Goal: Complete application form: Complete application form

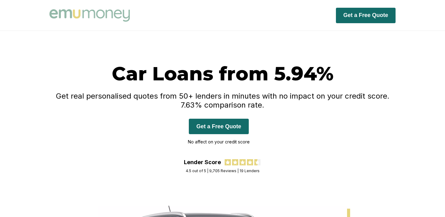
click at [219, 126] on button "Get a Free Quote" at bounding box center [219, 126] width 60 height 15
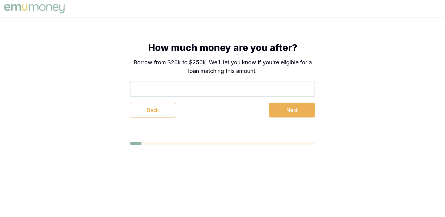
click at [181, 88] on input "text" at bounding box center [223, 89] width 186 height 15
type input "$50,000"
click at [296, 112] on button "Next" at bounding box center [292, 110] width 46 height 15
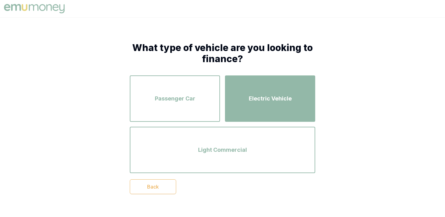
click at [255, 107] on div "Electric Vehicle" at bounding box center [270, 98] width 79 height 35
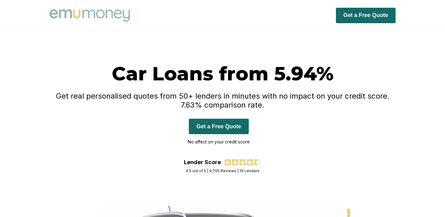
click at [219, 126] on button "Get a Free Quote" at bounding box center [219, 126] width 60 height 15
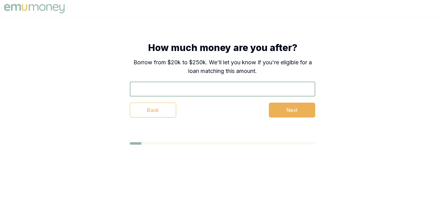
click at [165, 91] on input "text" at bounding box center [223, 89] width 186 height 15
type input "$50,000"
click at [296, 112] on button "Next" at bounding box center [292, 110] width 46 height 15
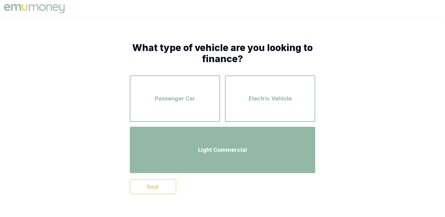
click at [258, 151] on div "Light Commercial" at bounding box center [222, 149] width 174 height 35
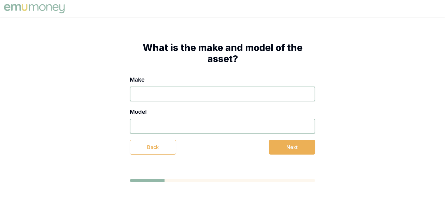
click at [174, 96] on input "Make" at bounding box center [223, 94] width 186 height 15
type input "byd"
click at [169, 125] on input "Model" at bounding box center [223, 126] width 186 height 15
type input "shark 6"
click at [293, 148] on button "Next" at bounding box center [292, 147] width 46 height 15
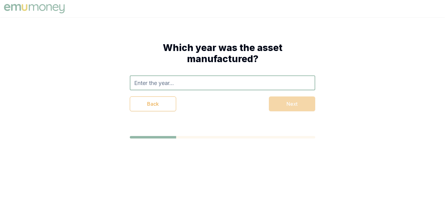
click at [171, 83] on input "text" at bounding box center [223, 82] width 186 height 15
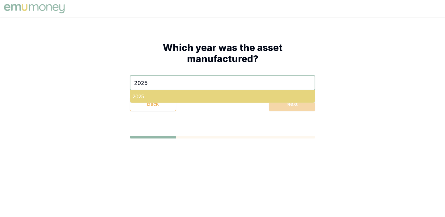
type input "2025"
click at [151, 97] on div "2025" at bounding box center [222, 96] width 185 height 12
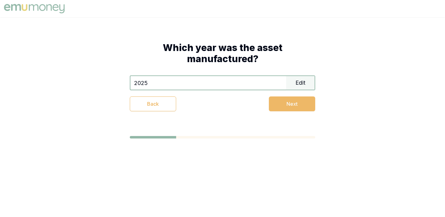
click at [285, 108] on button "Next" at bounding box center [292, 103] width 46 height 15
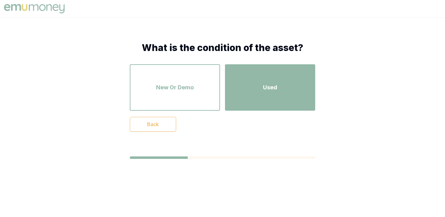
click at [257, 100] on div "Used" at bounding box center [270, 87] width 79 height 35
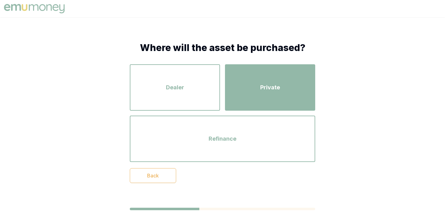
click at [255, 84] on div "Private" at bounding box center [270, 87] width 79 height 35
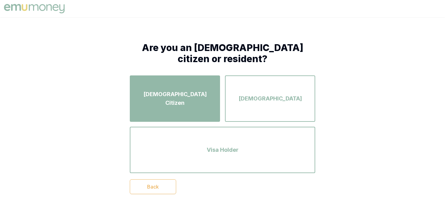
click at [195, 105] on div "[DEMOGRAPHIC_DATA] Citizen" at bounding box center [174, 98] width 79 height 35
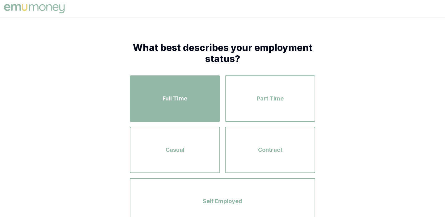
click at [188, 101] on div "Full Time" at bounding box center [174, 98] width 79 height 35
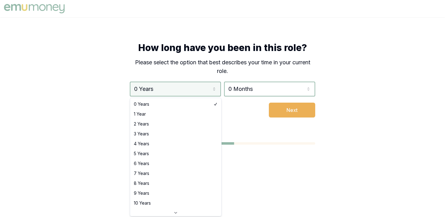
click at [211, 89] on html "How long have you been in this role? Please select the option that best describ…" at bounding box center [222, 108] width 445 height 217
select select "2"
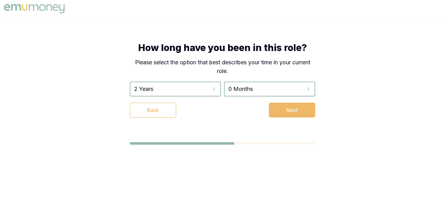
click at [288, 110] on button "Next" at bounding box center [292, 110] width 46 height 15
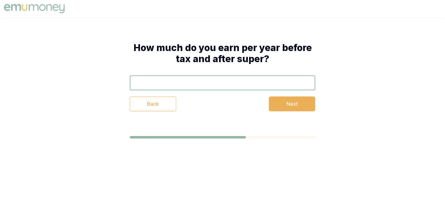
click at [205, 83] on input "text" at bounding box center [223, 82] width 186 height 15
click at [303, 107] on button "Next" at bounding box center [292, 103] width 46 height 15
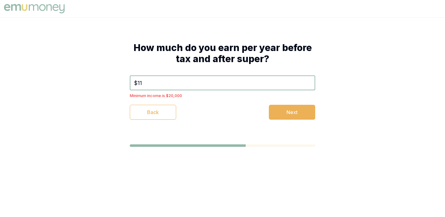
type input "$1"
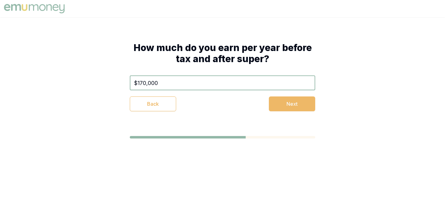
type input "$170,000"
click at [290, 109] on button "Next" at bounding box center [292, 103] width 46 height 15
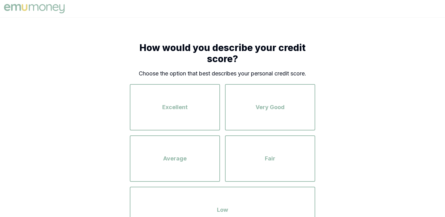
click at [185, 83] on div "Excellent Very Good Average Fair Low" at bounding box center [223, 155] width 186 height 155
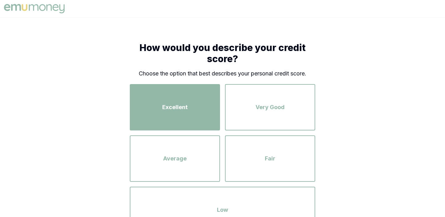
click at [184, 98] on div "Excellent" at bounding box center [174, 107] width 79 height 35
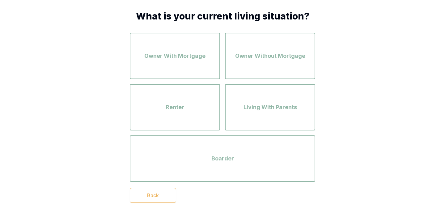
scroll to position [32, 0]
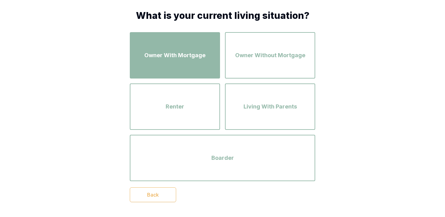
click at [183, 63] on div "Owner With Mortgage" at bounding box center [174, 55] width 79 height 35
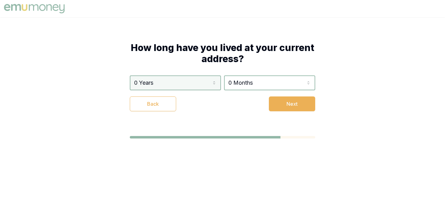
click at [214, 84] on html "How long have you lived at your current address? 0 Years 0 Years 1 Year 2 Years…" at bounding box center [222, 108] width 445 height 217
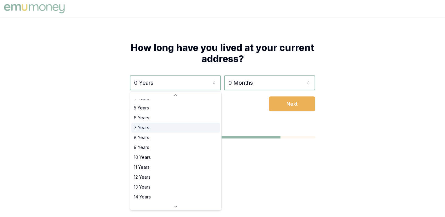
scroll to position [47, 0]
select select "13"
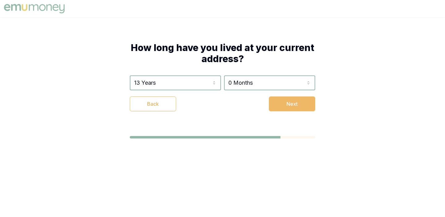
click at [287, 105] on button "Next" at bounding box center [292, 103] width 46 height 15
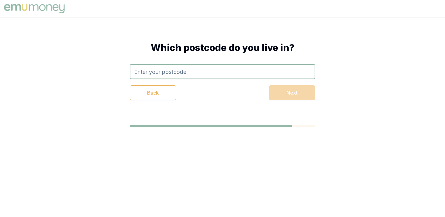
click at [210, 75] on input "text" at bounding box center [223, 71] width 186 height 15
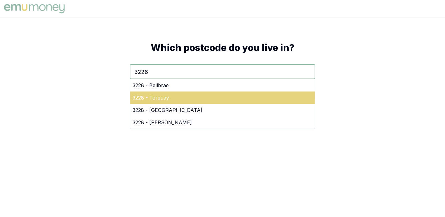
type input "3228"
click at [215, 102] on div "3228 - Torquay" at bounding box center [222, 98] width 185 height 12
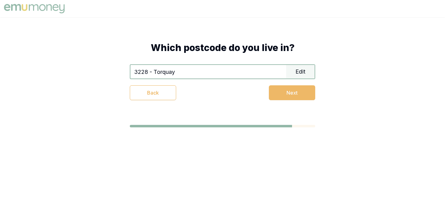
click at [282, 97] on button "Next" at bounding box center [292, 92] width 46 height 15
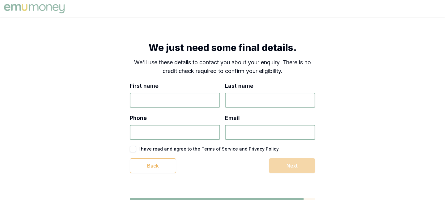
click at [185, 103] on input "First name" at bounding box center [175, 100] width 90 height 15
type input "[PERSON_NAME]"
type input "Whale"
type input "0419 469 440"
type input "[PERSON_NAME][EMAIL_ADDRESS][DOMAIN_NAME]"
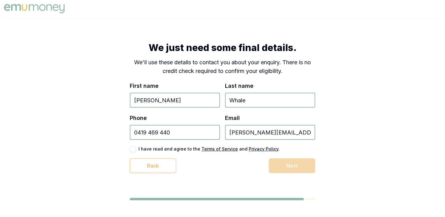
click at [168, 152] on div "I have read and agree to the Terms of Service and Privacy Policy ." at bounding box center [223, 149] width 186 height 6
click at [136, 149] on div "I have read and agree to the Terms of Service and Privacy Policy ." at bounding box center [223, 149] width 186 height 6
click at [135, 149] on button "button" at bounding box center [133, 149] width 6 height 6
click at [293, 164] on button "Next" at bounding box center [292, 165] width 46 height 15
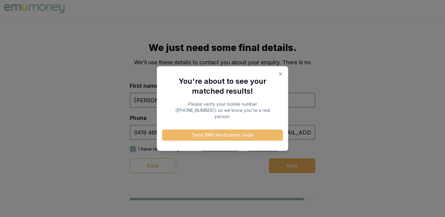
click at [242, 132] on button "Send SMS Verification Code" at bounding box center [222, 135] width 121 height 11
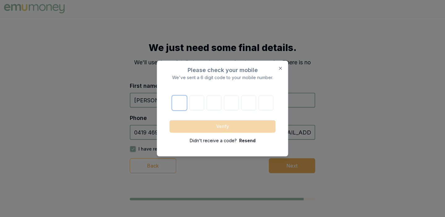
click at [180, 105] on input "number" at bounding box center [179, 103] width 15 height 15
type input "8"
type input "0"
type input "4"
type input "1"
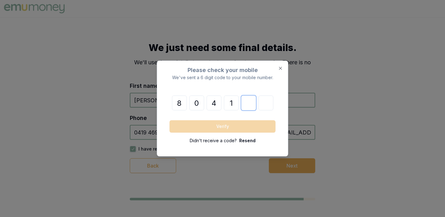
type input "8"
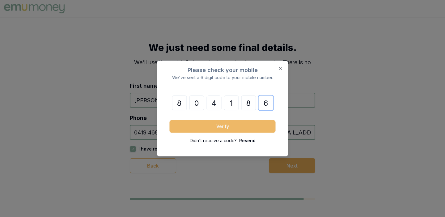
type input "6"
click at [200, 126] on button "Verify" at bounding box center [223, 126] width 106 height 12
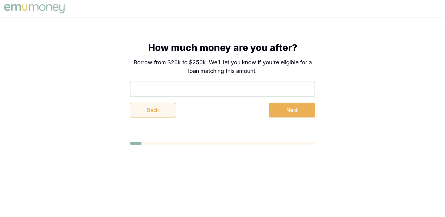
click at [161, 110] on button "Back" at bounding box center [153, 110] width 46 height 15
